Goal: Task Accomplishment & Management: Manage account settings

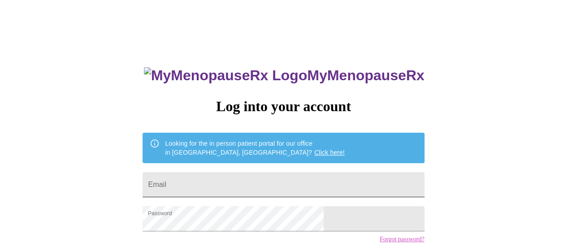
click at [273, 182] on input "Email" at bounding box center [284, 184] width 282 height 25
type input "[EMAIL_ADDRESS][PERSON_NAME][DOMAIN_NAME]"
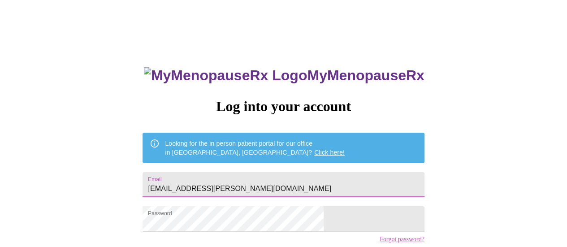
scroll to position [69, 0]
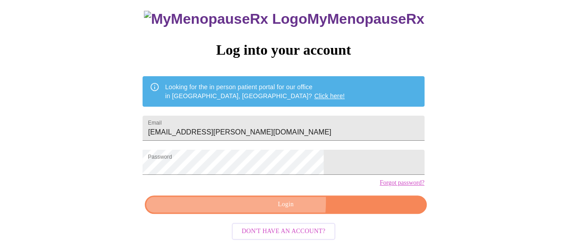
click at [247, 204] on span "Login" at bounding box center [285, 204] width 261 height 11
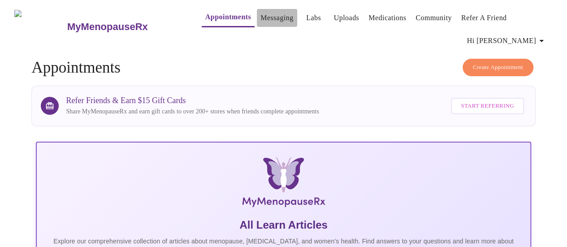
click at [260, 23] on link "Messaging" at bounding box center [276, 18] width 33 height 13
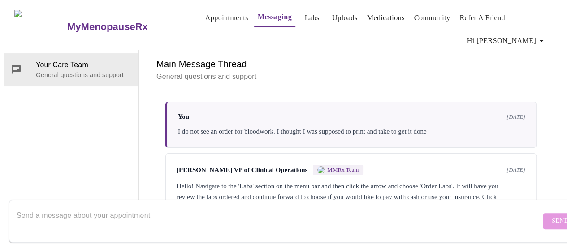
scroll to position [9, 0]
click at [27, 207] on textarea "Send a message about your appointment" at bounding box center [279, 221] width 524 height 29
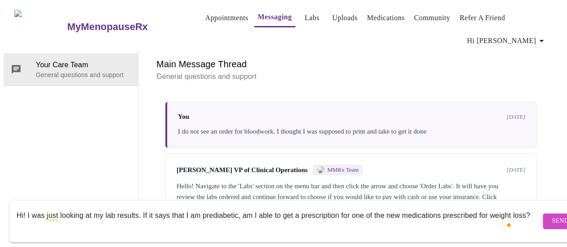
scroll to position [24, 0]
click at [440, 207] on textarea "Hi! I was just looking at my lab results. If it says that I am prediabetic, am …" at bounding box center [279, 221] width 524 height 29
click at [100, 216] on textarea "Hi! I was just looking at my lab results. If it says that I am prediabetic, am …" at bounding box center [279, 221] width 524 height 29
drag, startPoint x: 351, startPoint y: 207, endPoint x: 243, endPoint y: 207, distance: 108.0
click at [243, 207] on textarea "Hi! I was just looking at my lab results. If it says that I am prediabetic, am …" at bounding box center [279, 221] width 524 height 29
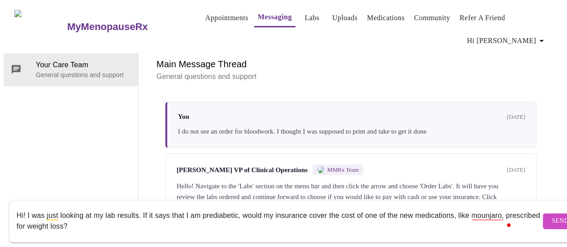
type textarea "Hi! I was just looking at my lab results. If it says that I am prediabetic, wou…"
click at [544, 217] on button "Send" at bounding box center [560, 221] width 35 height 16
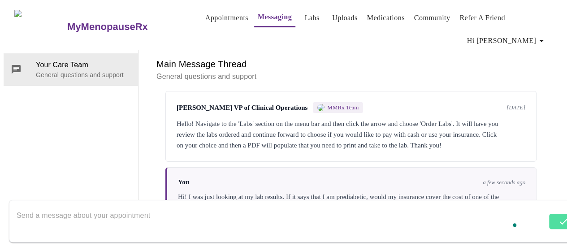
scroll to position [106, 0]
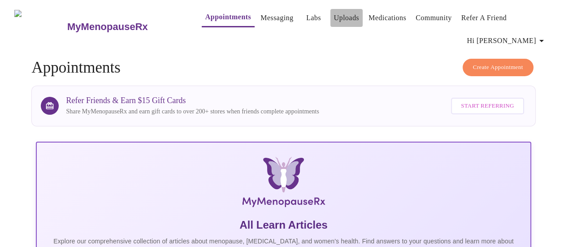
click at [334, 20] on link "Uploads" at bounding box center [347, 18] width 26 height 13
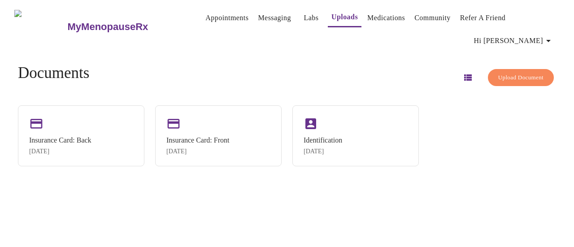
click at [498, 73] on span "Upload Document" at bounding box center [520, 78] width 45 height 10
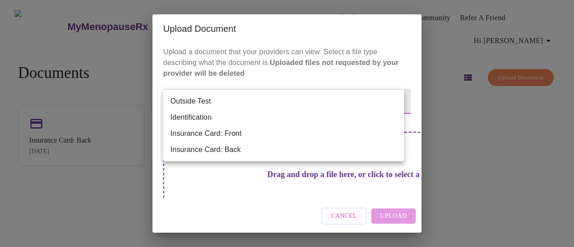
click at [267, 98] on body "MyMenopauseRx Appointments Messaging Labs Uploads Medications Community Refer a…" at bounding box center [287, 127] width 567 height 247
click at [207, 100] on li "Outside Test" at bounding box center [283, 101] width 241 height 16
type input "Outside Test"
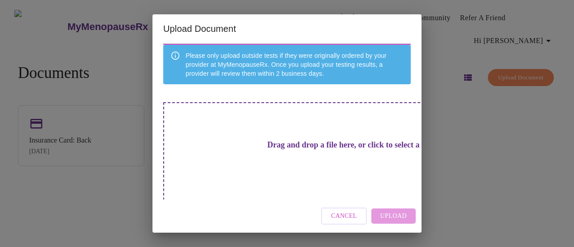
scroll to position [74, 0]
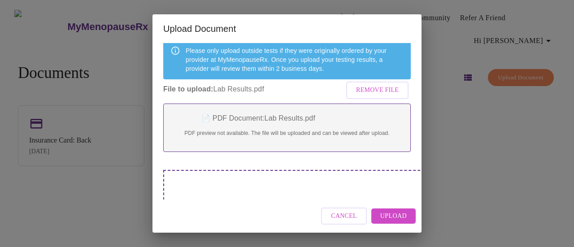
click at [390, 215] on span "Upload" at bounding box center [393, 216] width 26 height 11
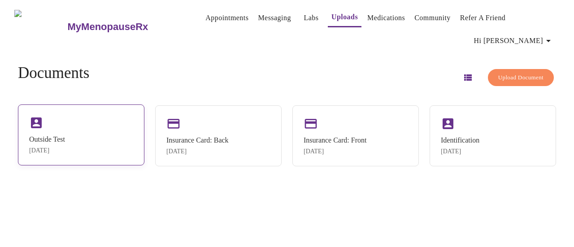
click at [113, 138] on div "Outside Test Sep 25, 2025" at bounding box center [81, 134] width 126 height 61
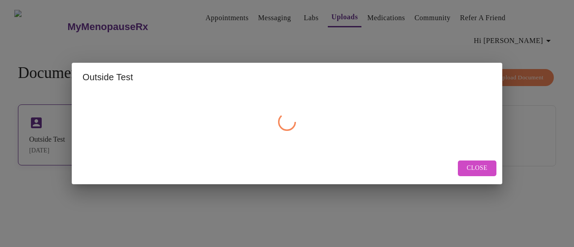
click at [113, 138] on div at bounding box center [286, 122] width 409 height 54
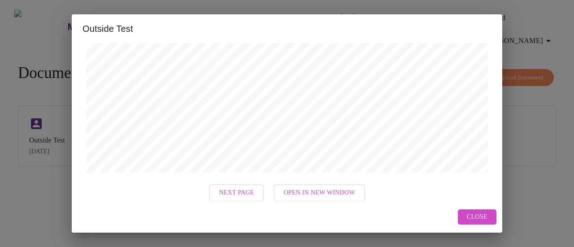
scroll to position [394, 0]
click at [241, 191] on span "Next Page" at bounding box center [236, 193] width 35 height 11
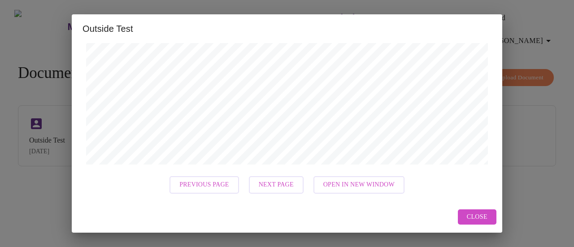
scroll to position [403, 0]
click at [483, 215] on span "Close" at bounding box center [477, 217] width 21 height 11
